Goal: Find specific page/section: Find specific page/section

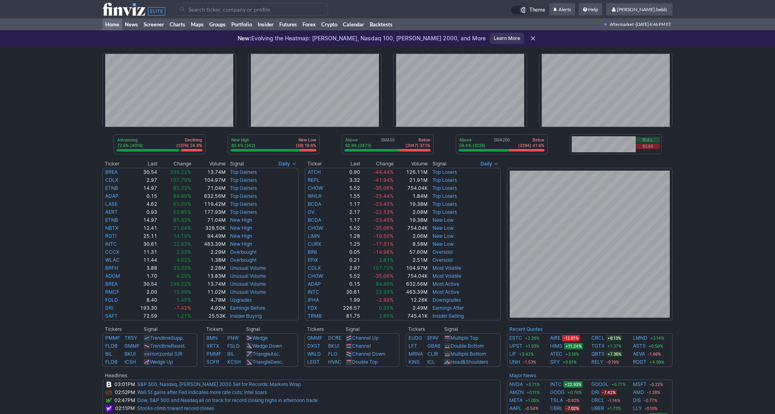
click at [118, 14] on icon at bounding box center [133, 9] width 63 height 13
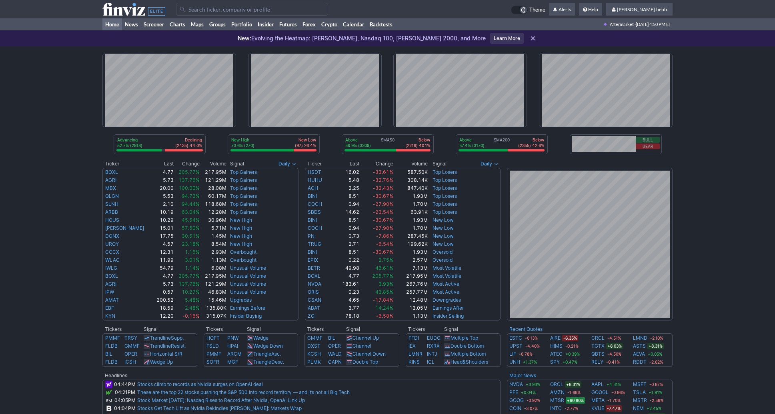
click at [107, 13] on icon at bounding box center [133, 9] width 63 height 13
click at [134, 8] on use at bounding box center [133, 9] width 63 height 13
